Goal: Information Seeking & Learning: Compare options

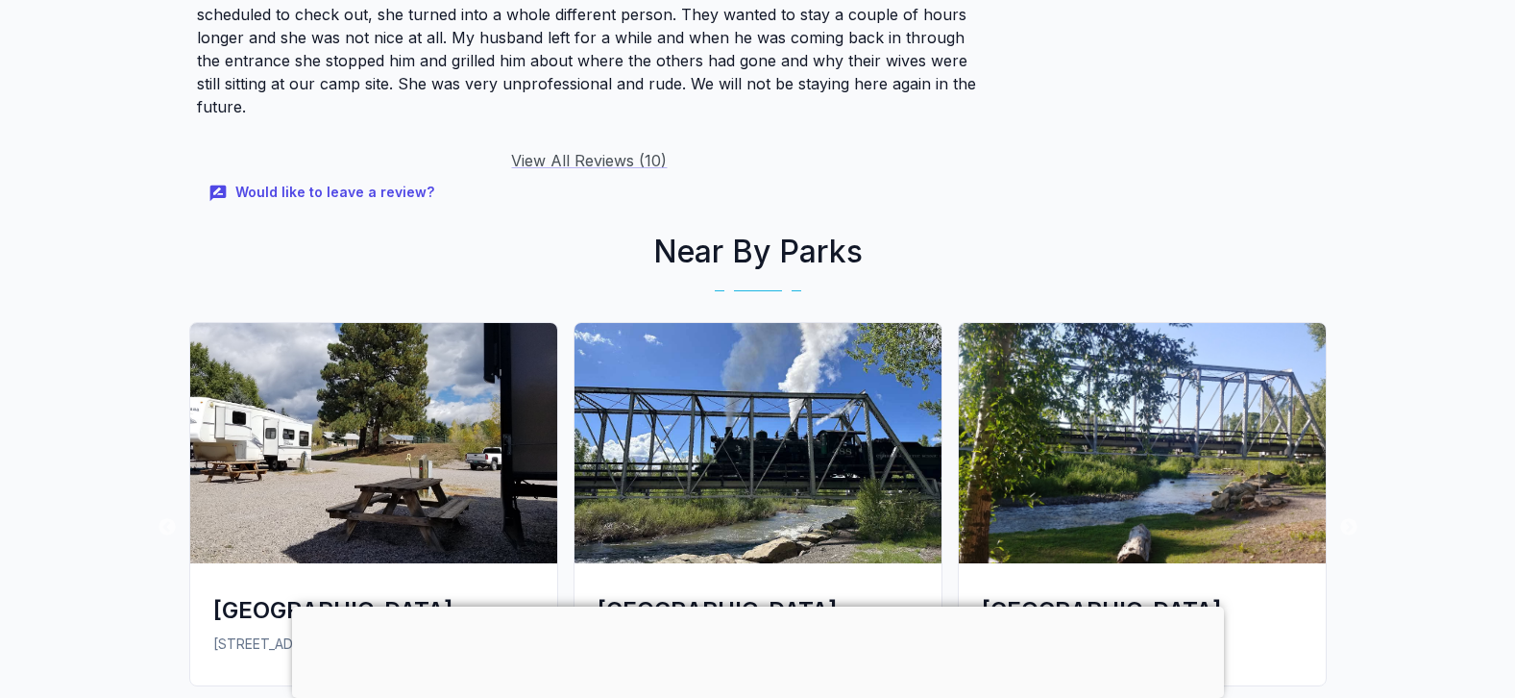
scroll to position [2825, 0]
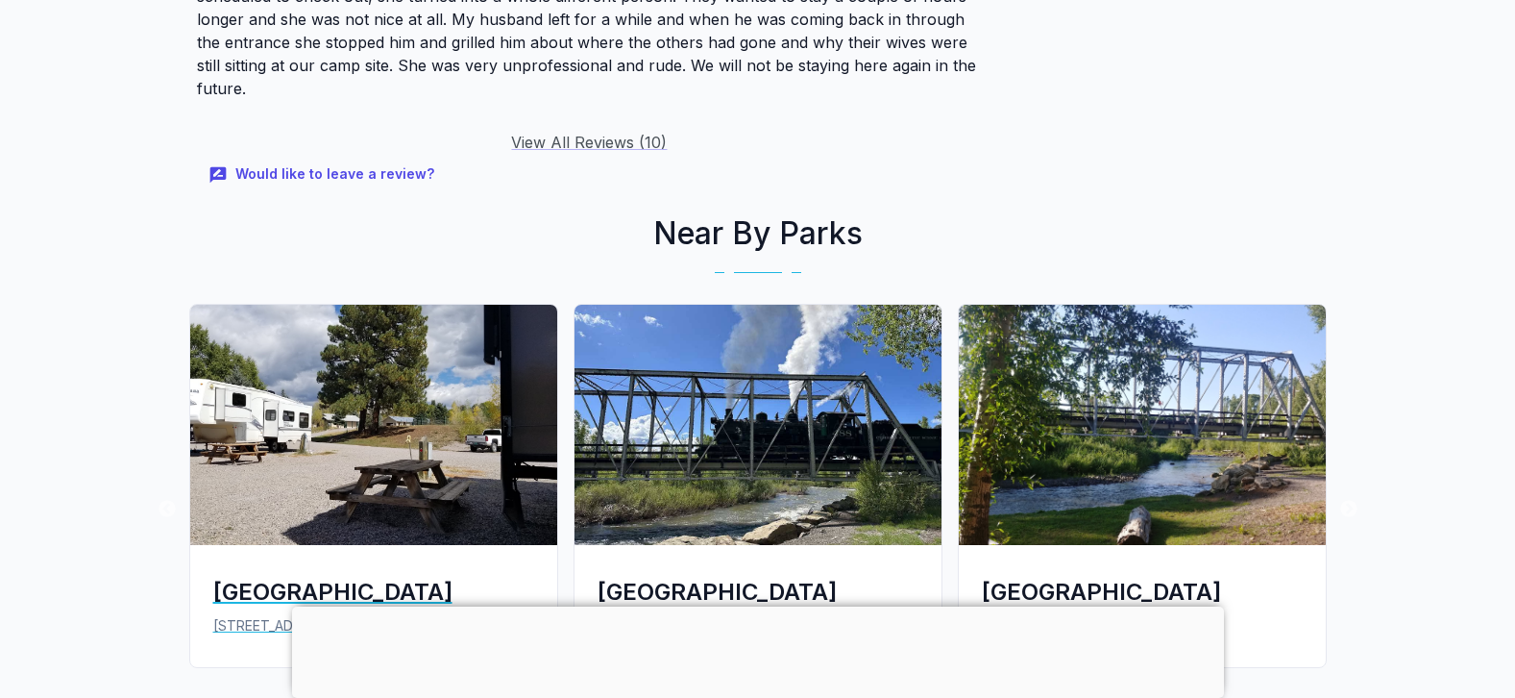
click at [378, 576] on div "[GEOGRAPHIC_DATA]" at bounding box center [373, 592] width 321 height 32
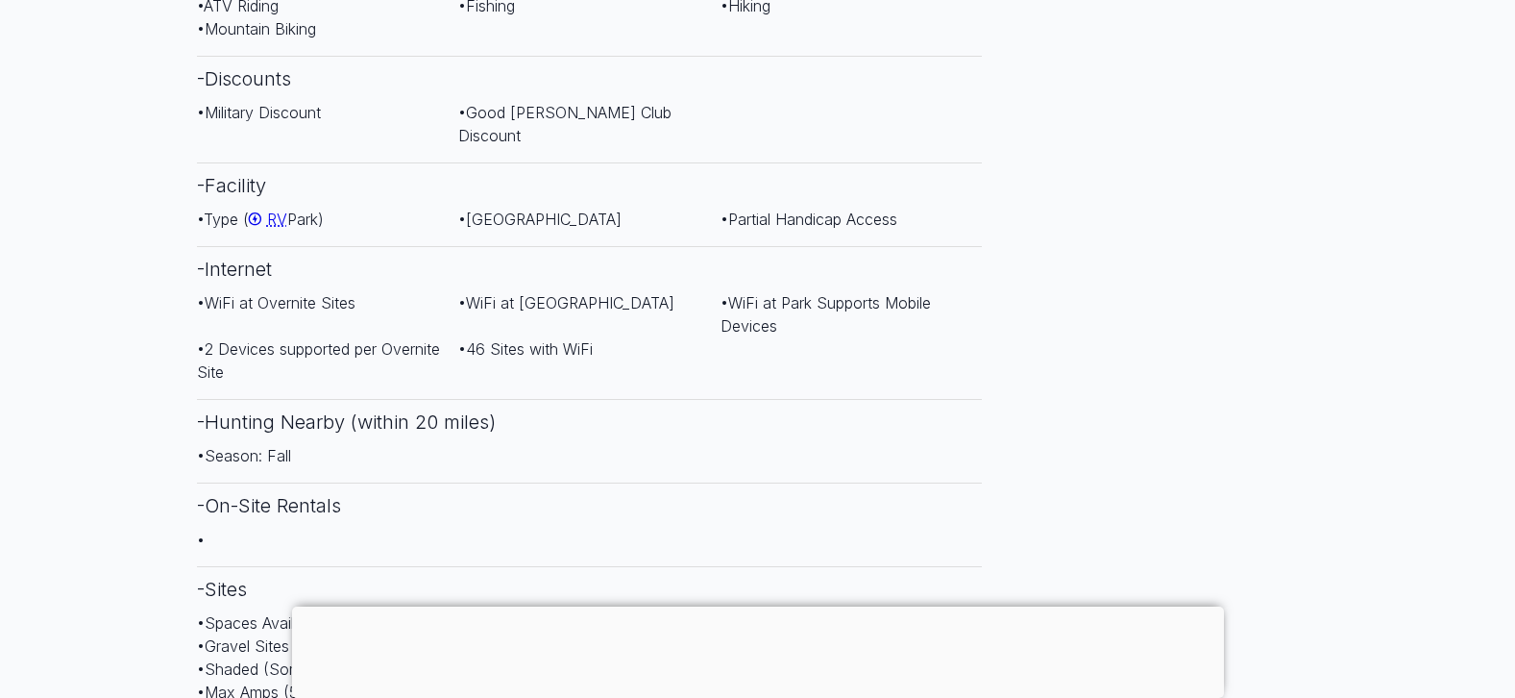
scroll to position [1480, 0]
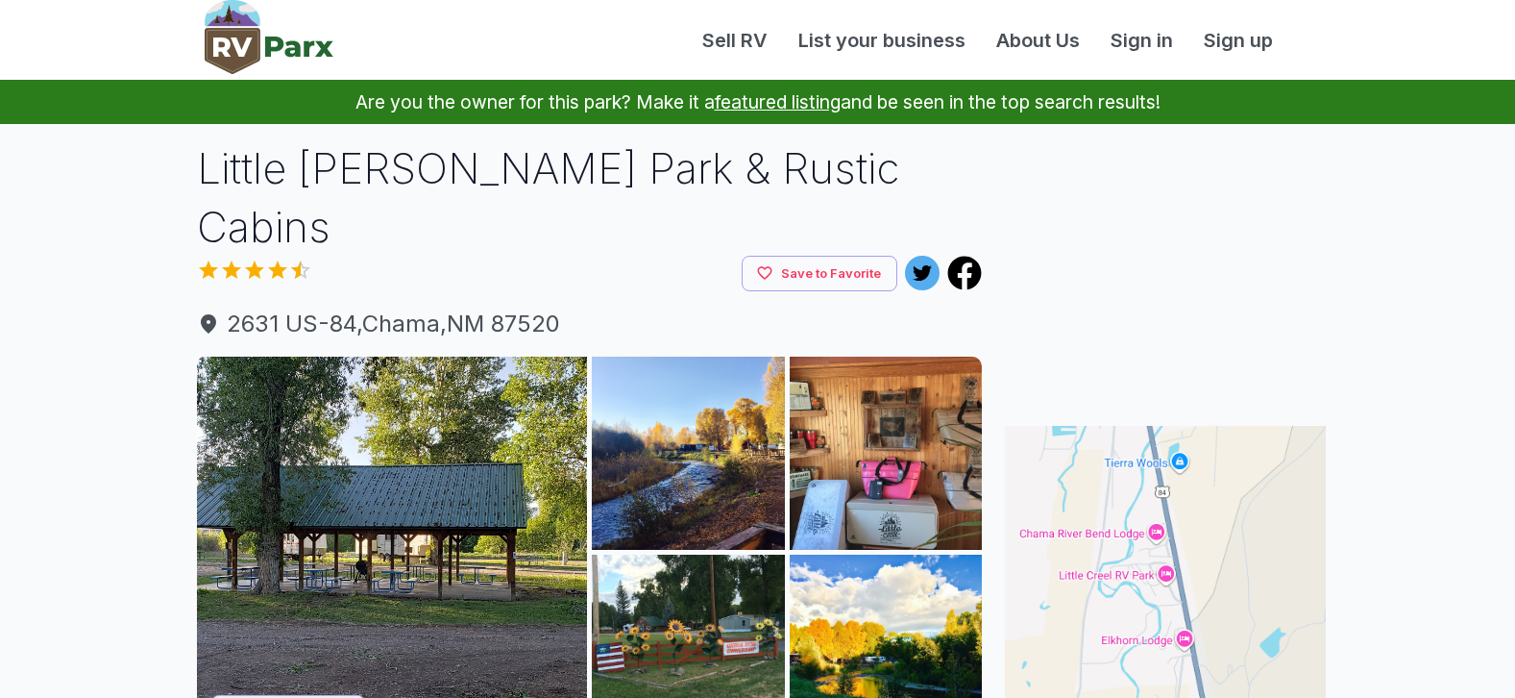
scroll to position [2825, 0]
